Goal: Task Accomplishment & Management: Complete application form

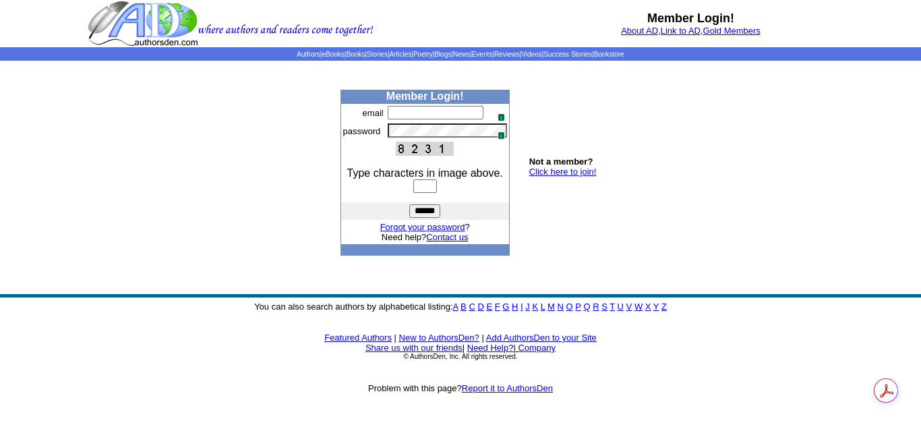
type input "**********"
click at [429, 187] on input "text" at bounding box center [425, 185] width 24 height 13
type input "****"
click at [409, 204] on input "******" at bounding box center [424, 210] width 31 height 13
